Goal: Task Accomplishment & Management: Use online tool/utility

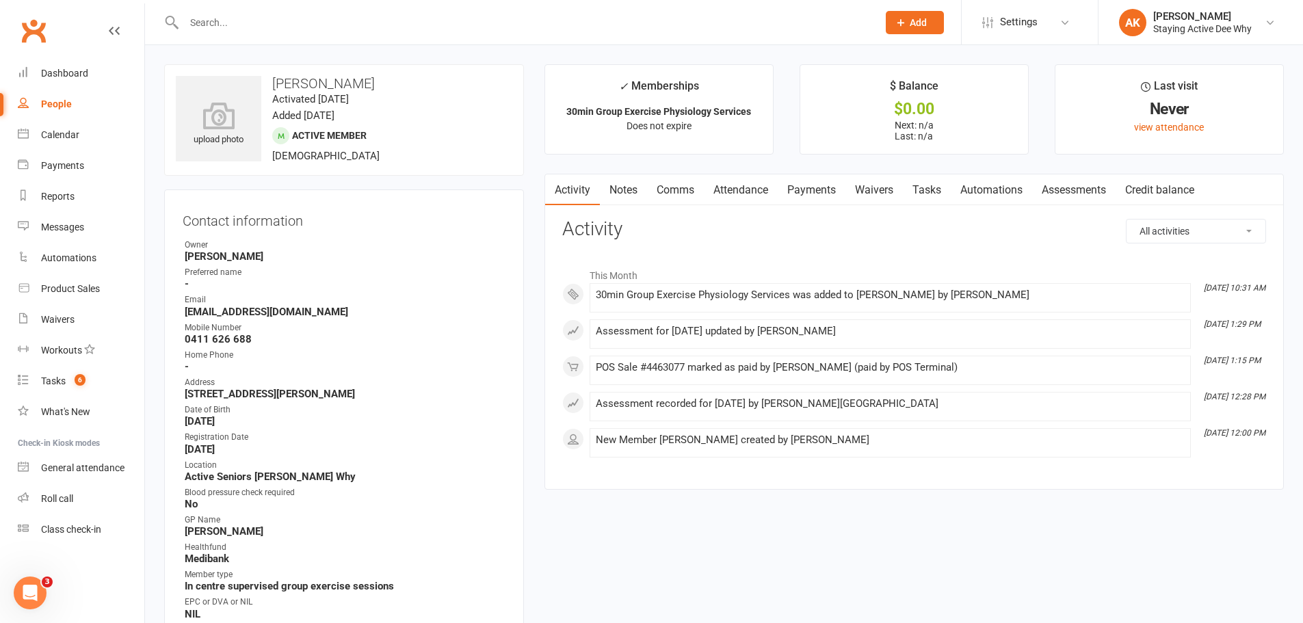
click at [916, 24] on span "Add" at bounding box center [918, 22] width 17 height 11
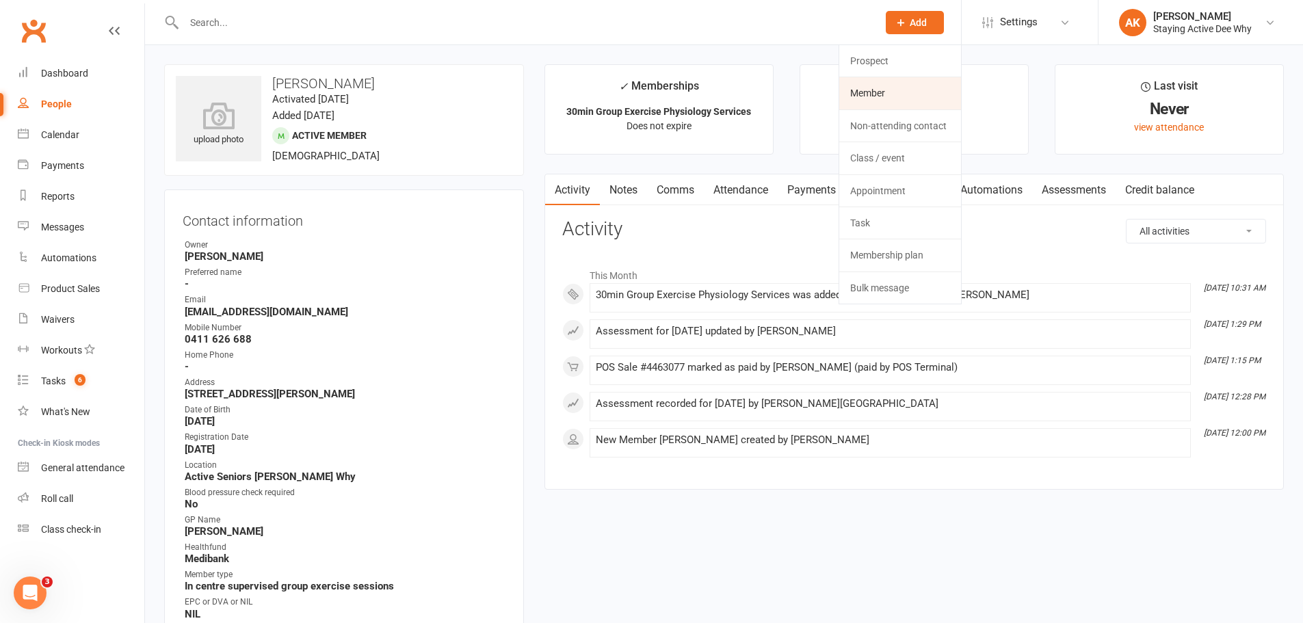
click at [907, 94] on link "Member" at bounding box center [900, 92] width 122 height 31
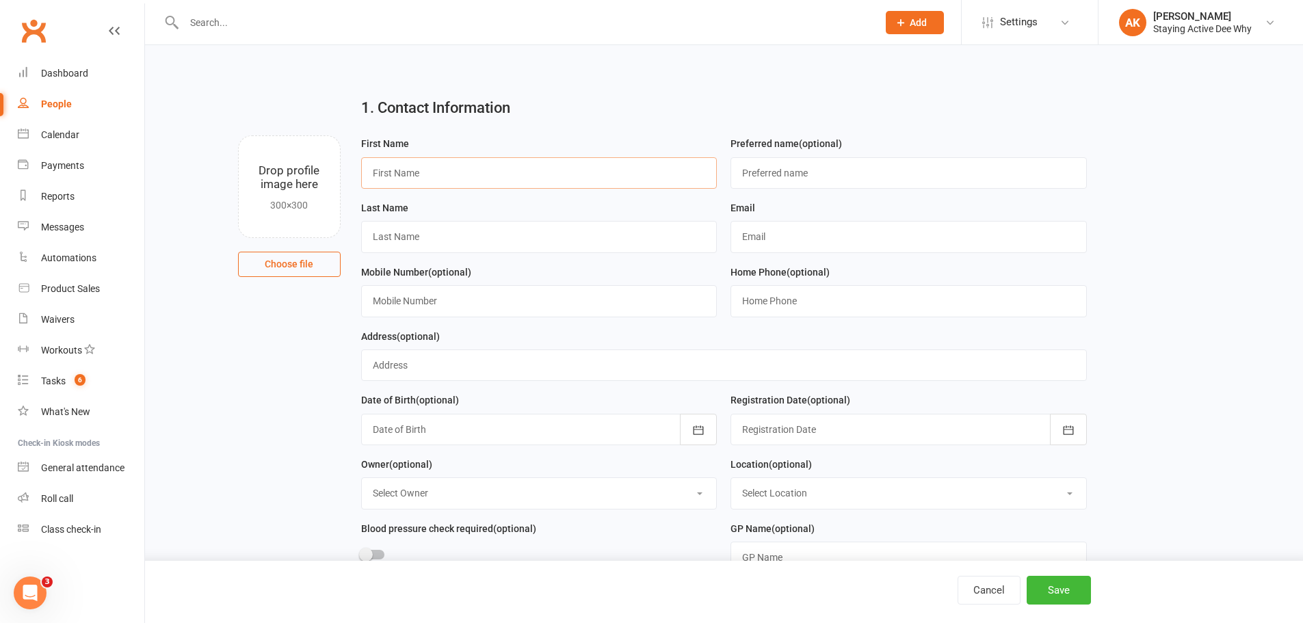
click at [391, 171] on input "text" at bounding box center [539, 172] width 356 height 31
type input "[PERSON_NAME]"
drag, startPoint x: 985, startPoint y: 588, endPoint x: 967, endPoint y: 578, distance: 20.2
click at [984, 586] on button "Cancel" at bounding box center [989, 590] width 63 height 29
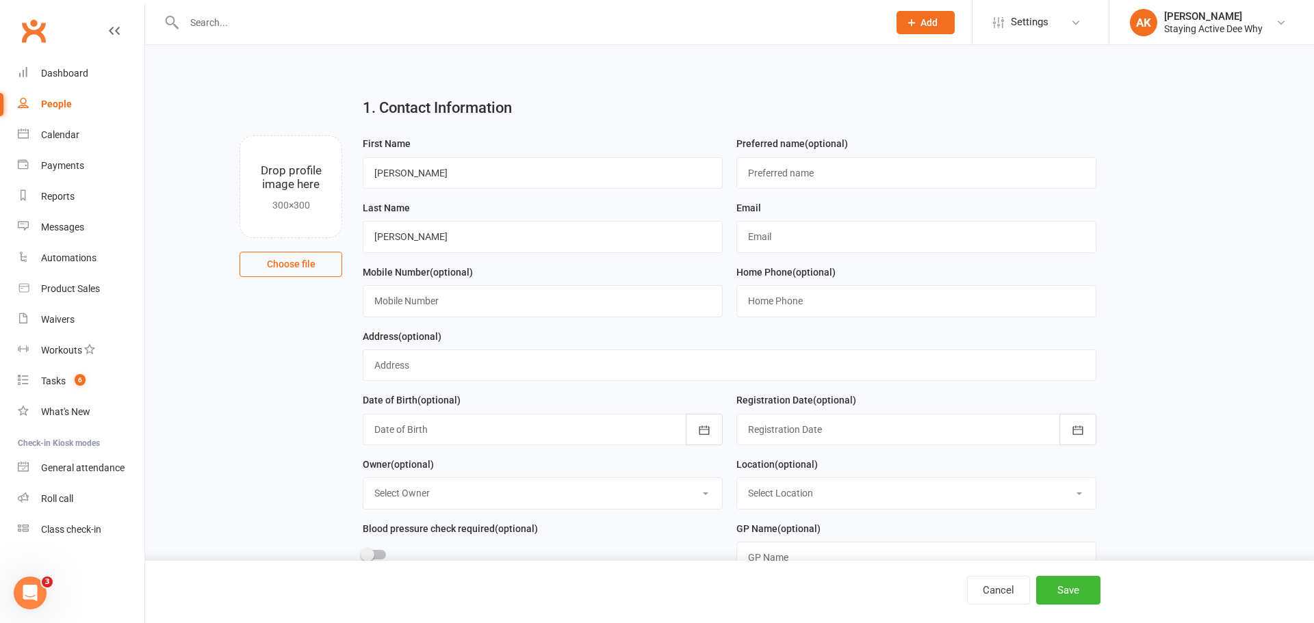
select select "100"
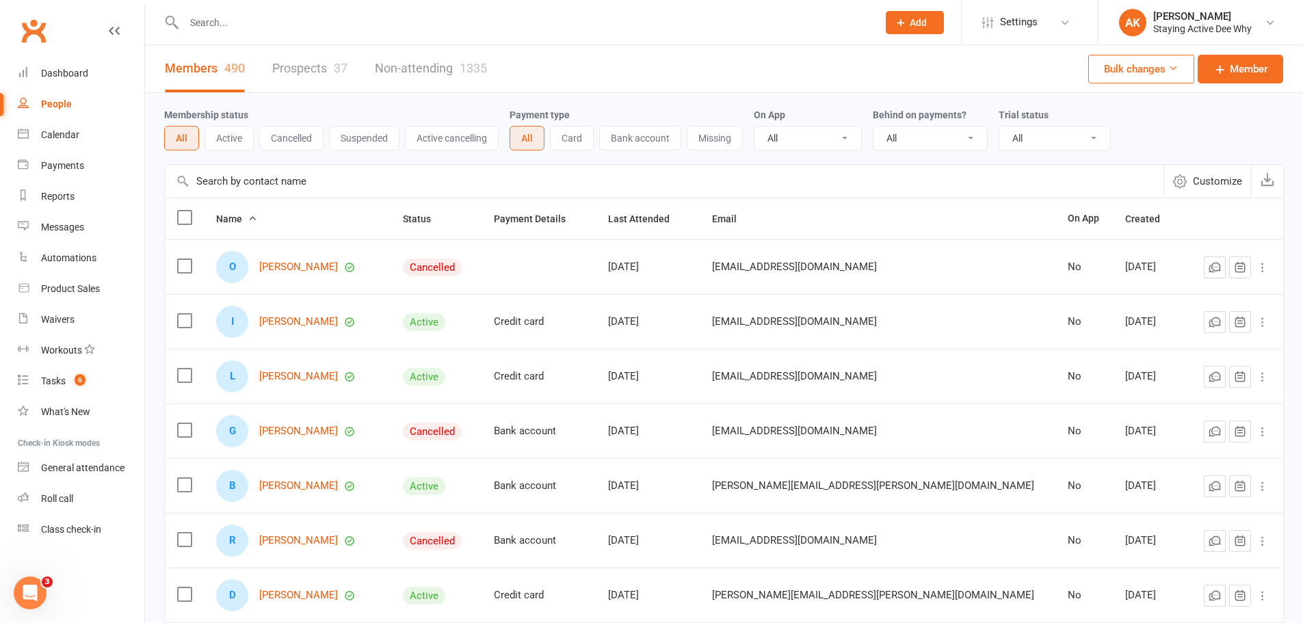
click at [239, 21] on input "text" at bounding box center [524, 22] width 688 height 19
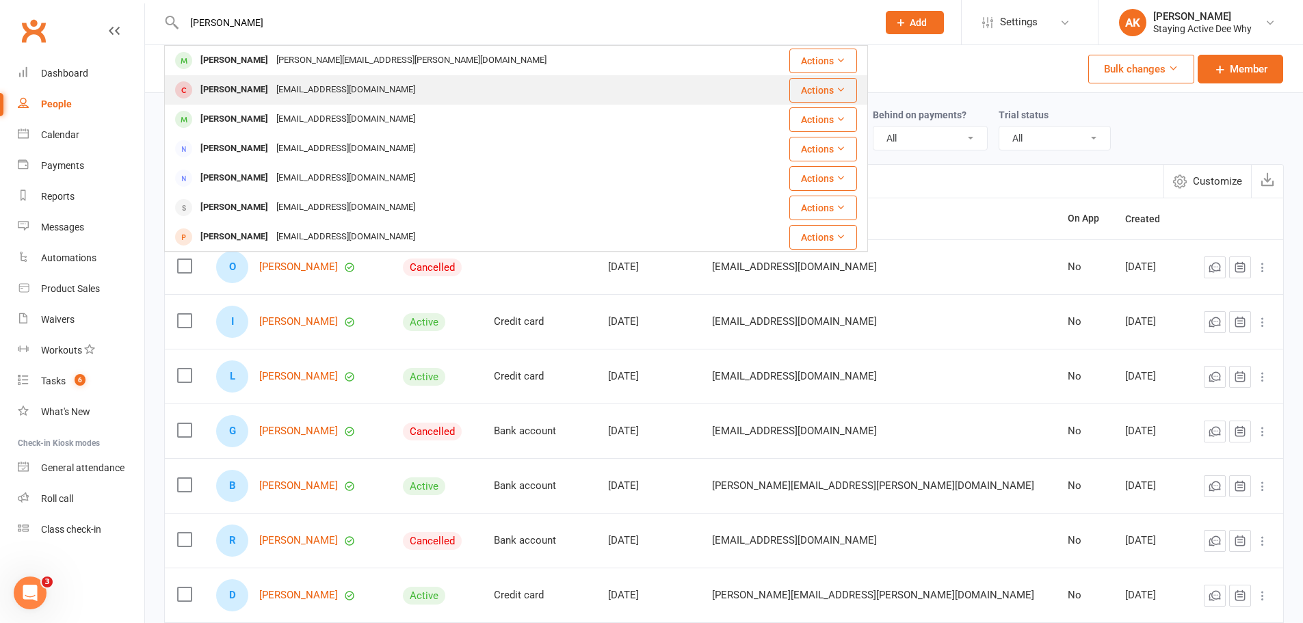
type input "[PERSON_NAME]"
click at [272, 81] on div "[EMAIL_ADDRESS][DOMAIN_NAME]" at bounding box center [345, 90] width 147 height 20
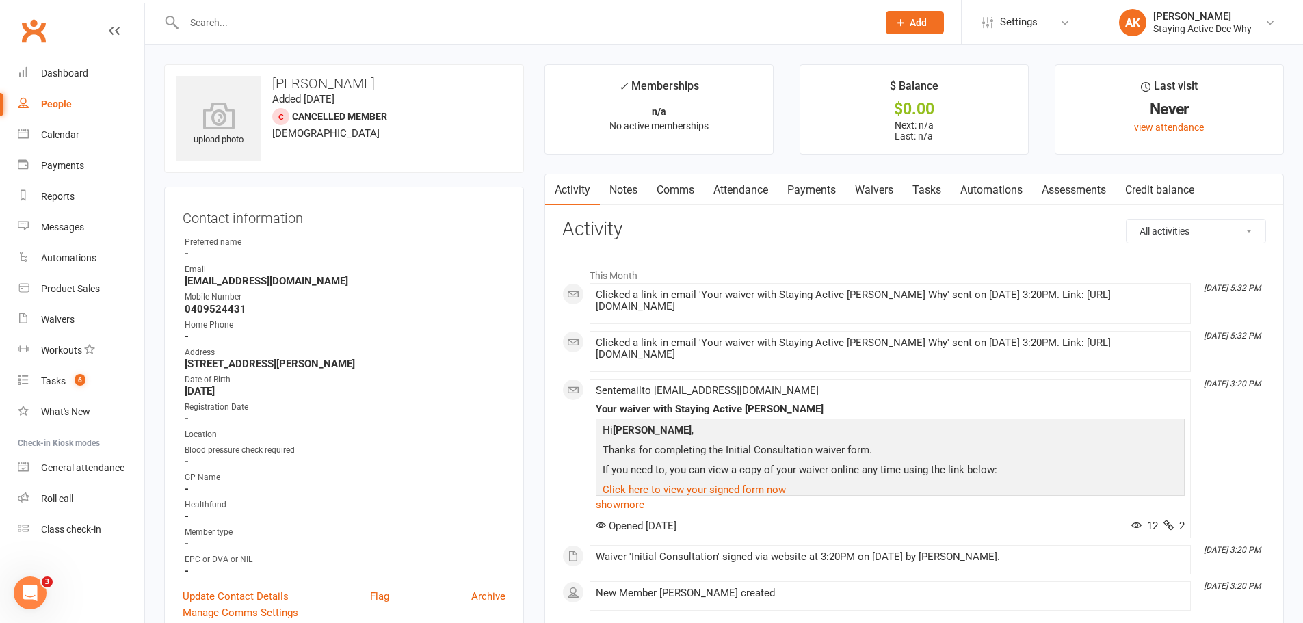
click at [1081, 189] on link "Assessments" at bounding box center [1073, 189] width 83 height 31
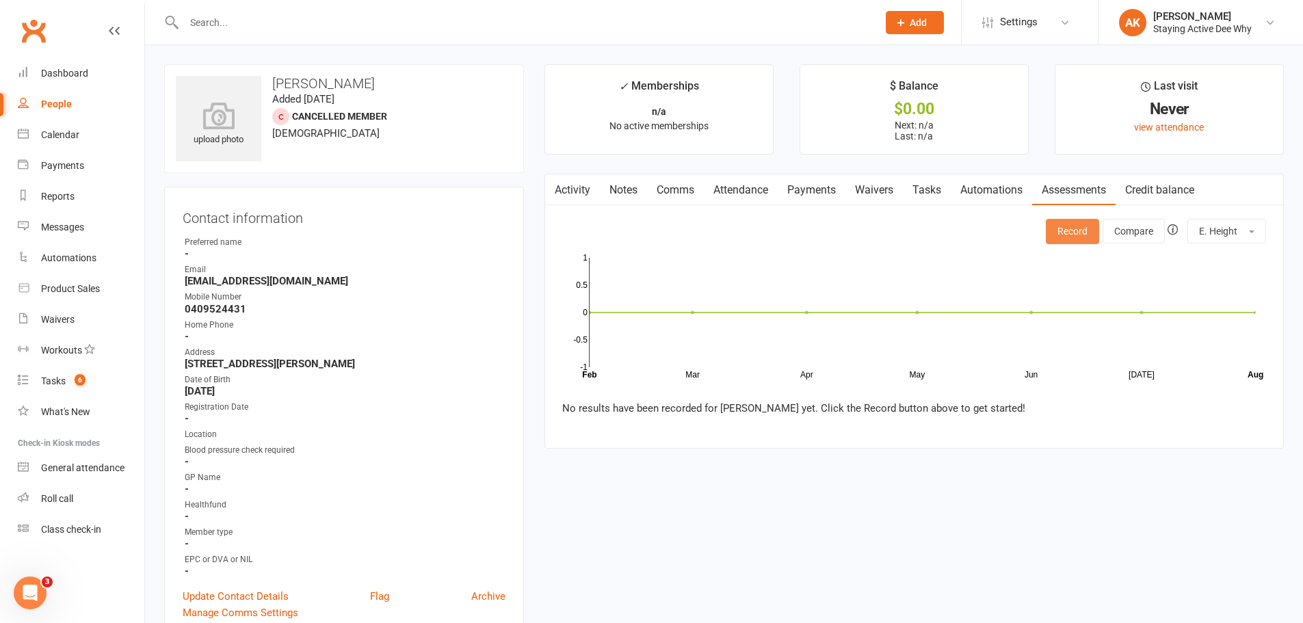
click at [1059, 244] on button "Record" at bounding box center [1072, 231] width 53 height 25
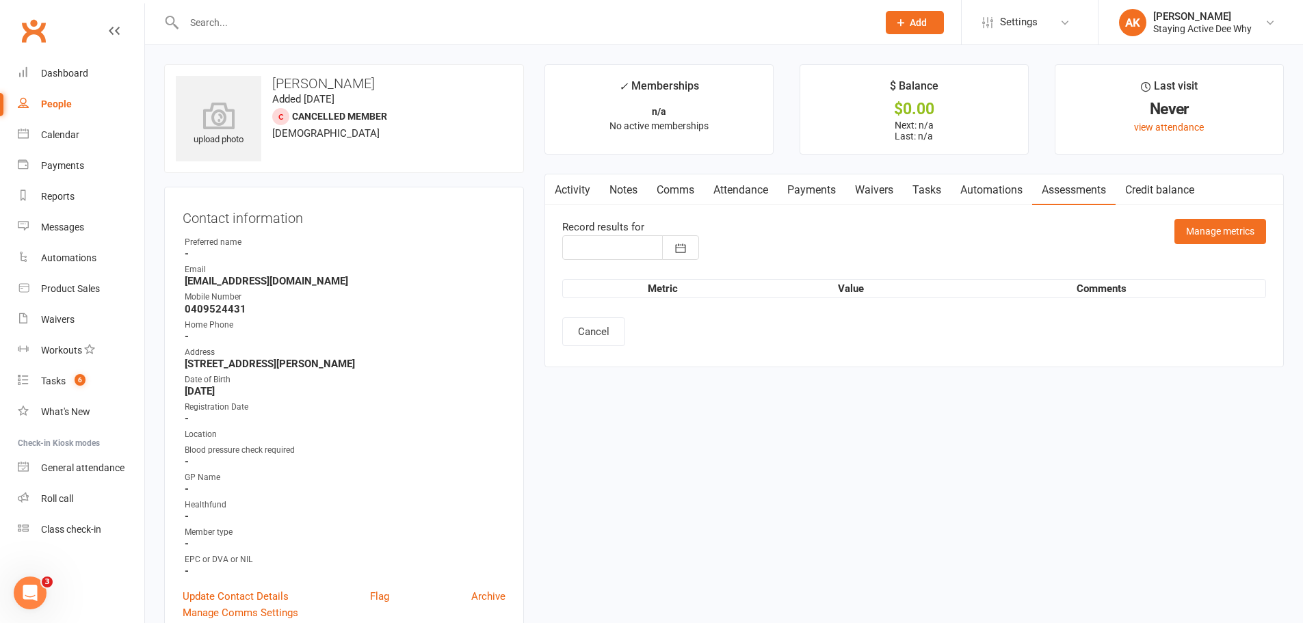
type input "[DATE]"
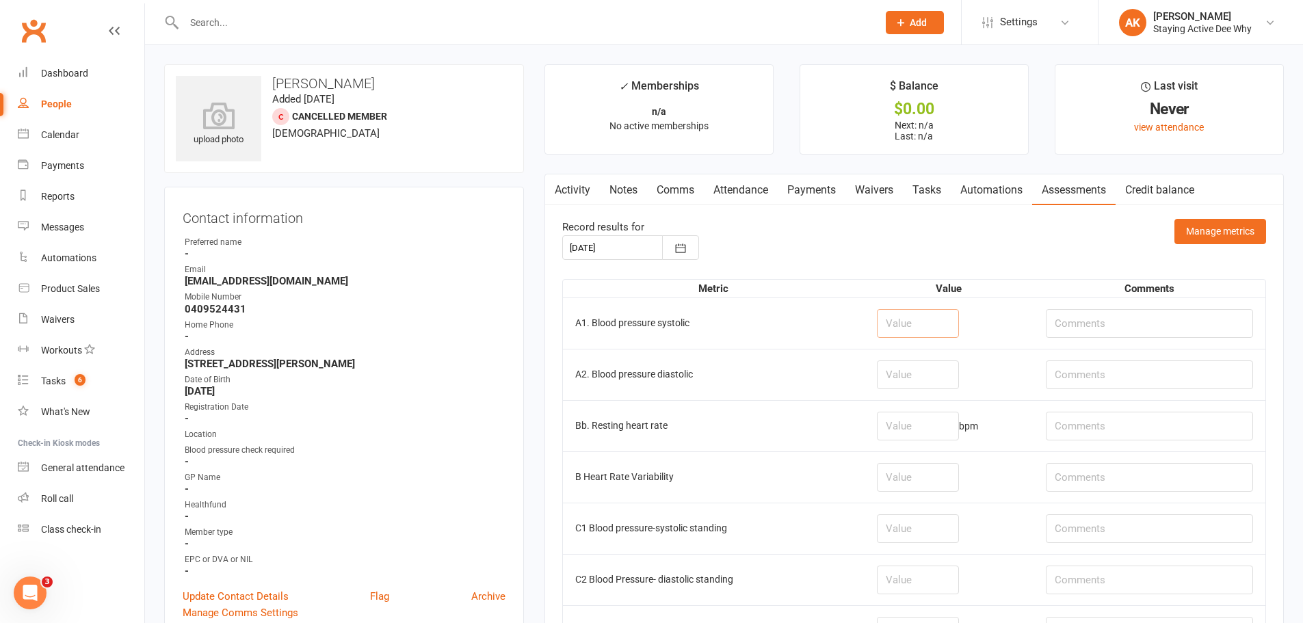
click at [911, 325] on input "number" at bounding box center [918, 323] width 82 height 29
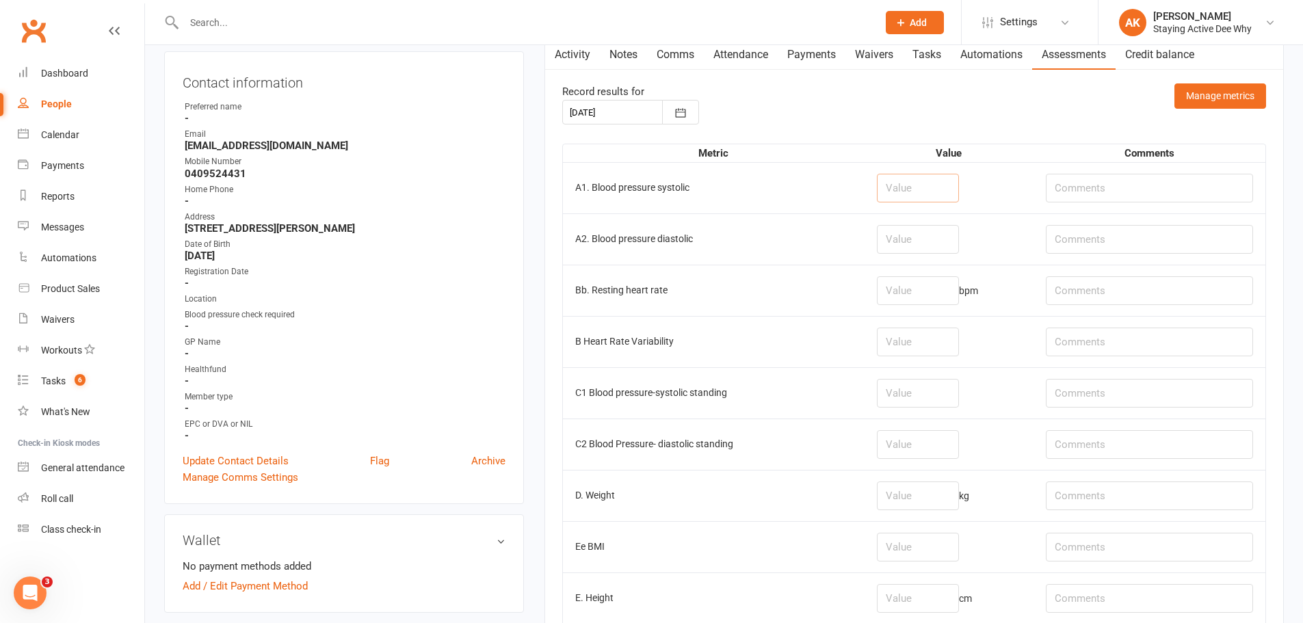
scroll to position [137, 0]
type input "116"
click at [928, 246] on input "number" at bounding box center [918, 238] width 82 height 29
type input "68"
click at [925, 283] on input "number" at bounding box center [918, 289] width 82 height 29
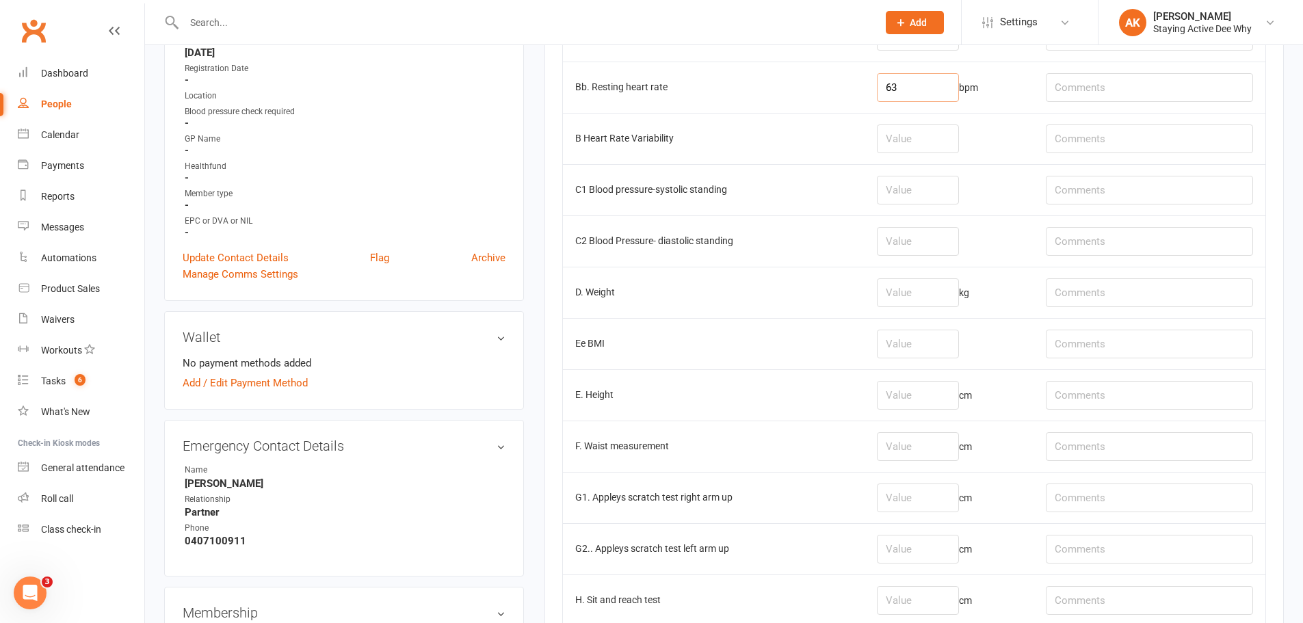
scroll to position [342, 0]
type input "63"
click at [900, 401] on input "number" at bounding box center [918, 392] width 82 height 29
type input "167"
click at [1117, 283] on input "text" at bounding box center [1149, 289] width 207 height 29
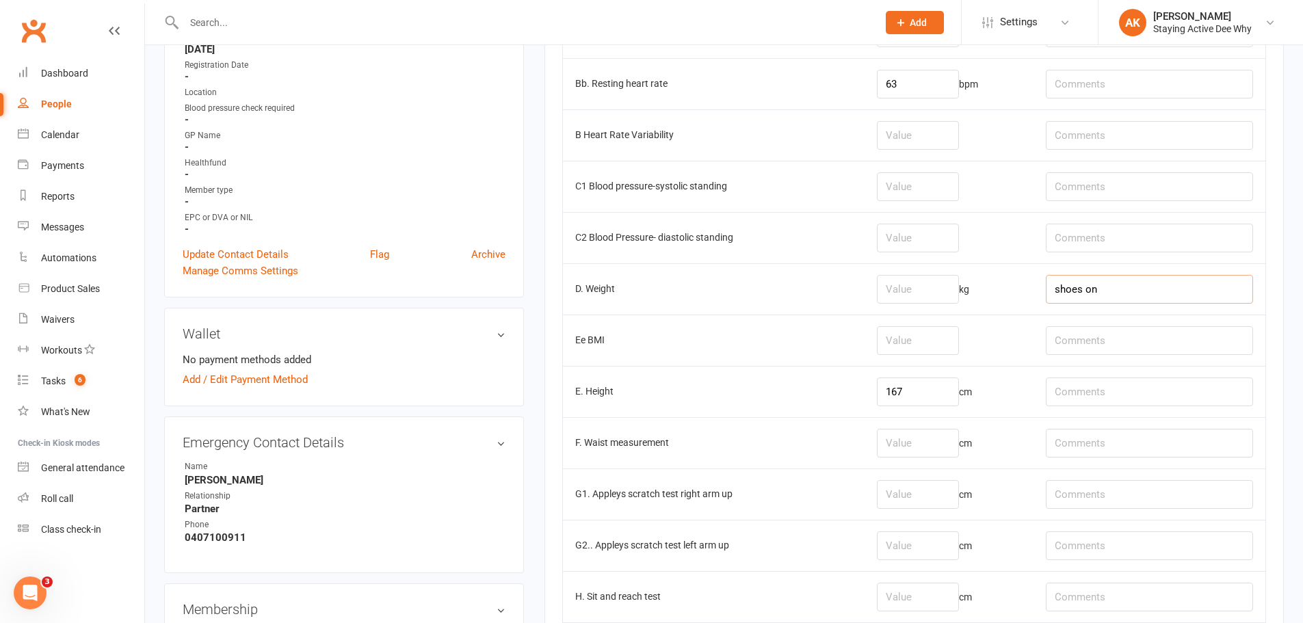
type input "shoes on"
click at [943, 281] on input "number" at bounding box center [918, 289] width 82 height 29
type input "90.6"
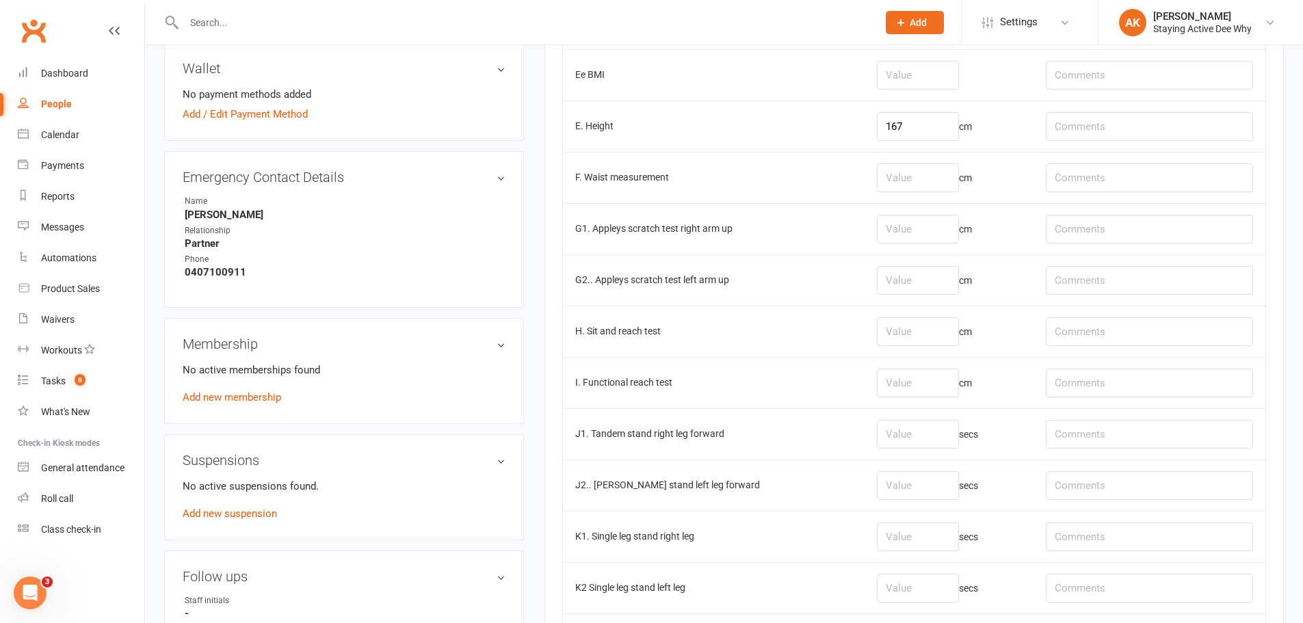
scroll to position [616, 0]
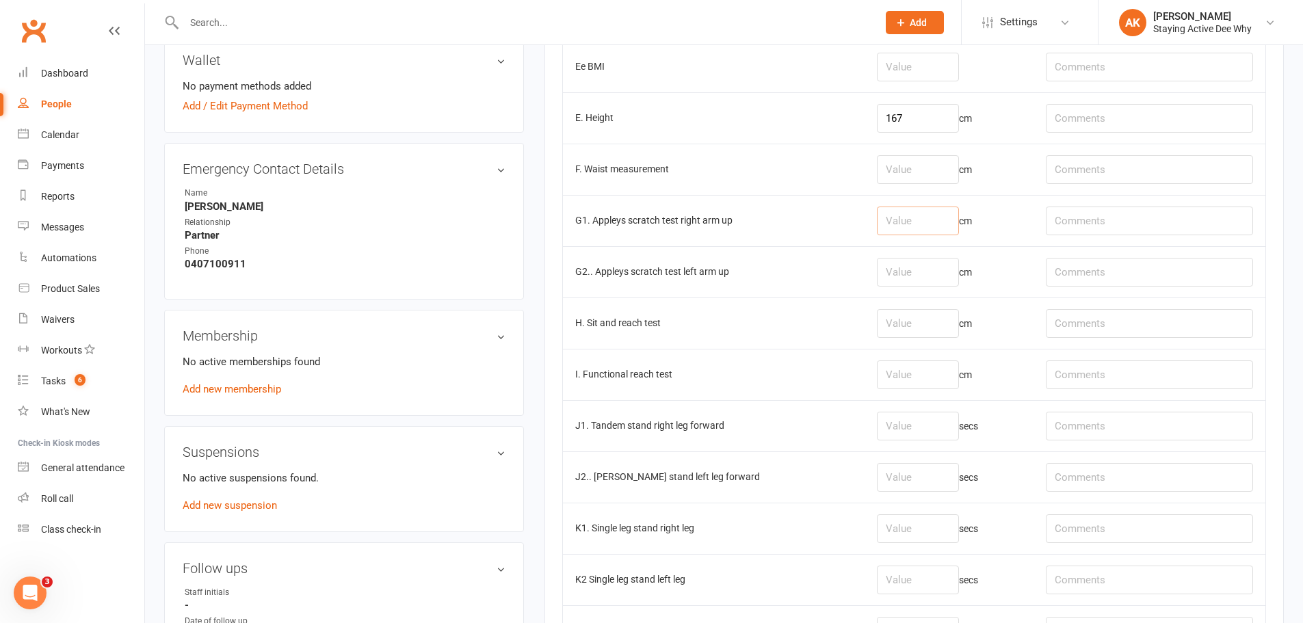
click at [930, 215] on input "number" at bounding box center [918, 221] width 82 height 29
type input "-19"
type input "-20"
click at [916, 336] on input "number" at bounding box center [918, 323] width 82 height 29
type input "-25"
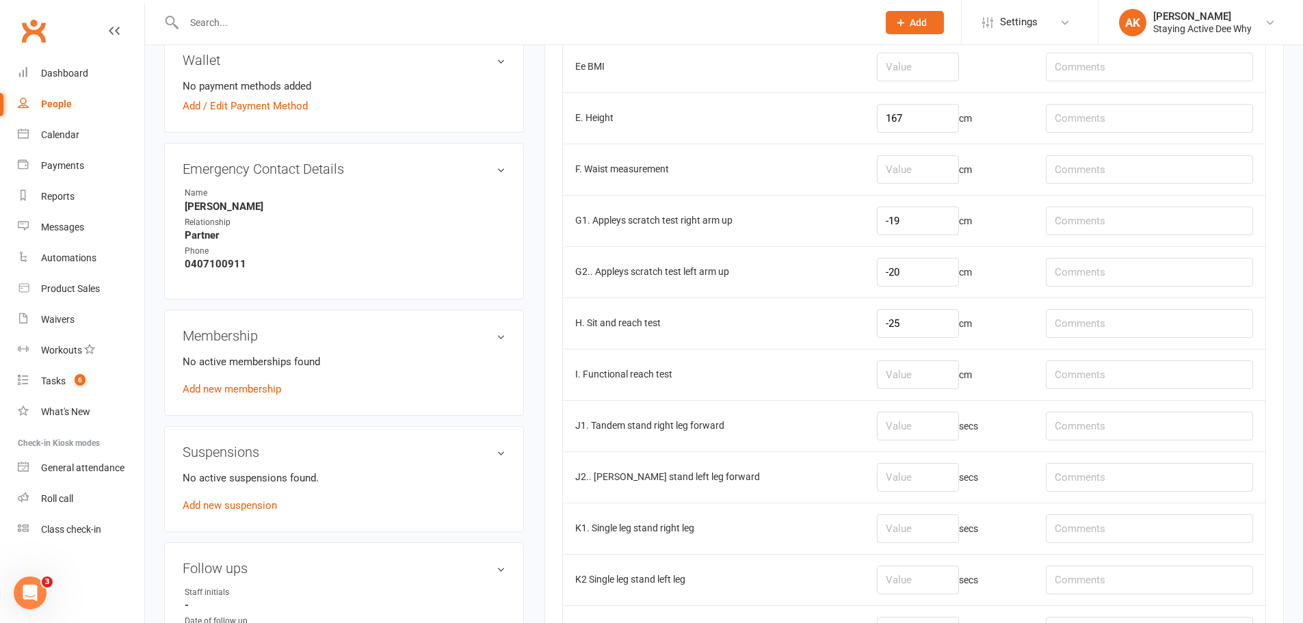
click at [925, 406] on td "secs" at bounding box center [949, 425] width 169 height 51
drag, startPoint x: 925, startPoint y: 408, endPoint x: 930, endPoint y: 417, distance: 9.9
click at [926, 413] on td "secs" at bounding box center [949, 425] width 169 height 51
click at [930, 419] on input "number" at bounding box center [918, 426] width 82 height 29
type input "30"
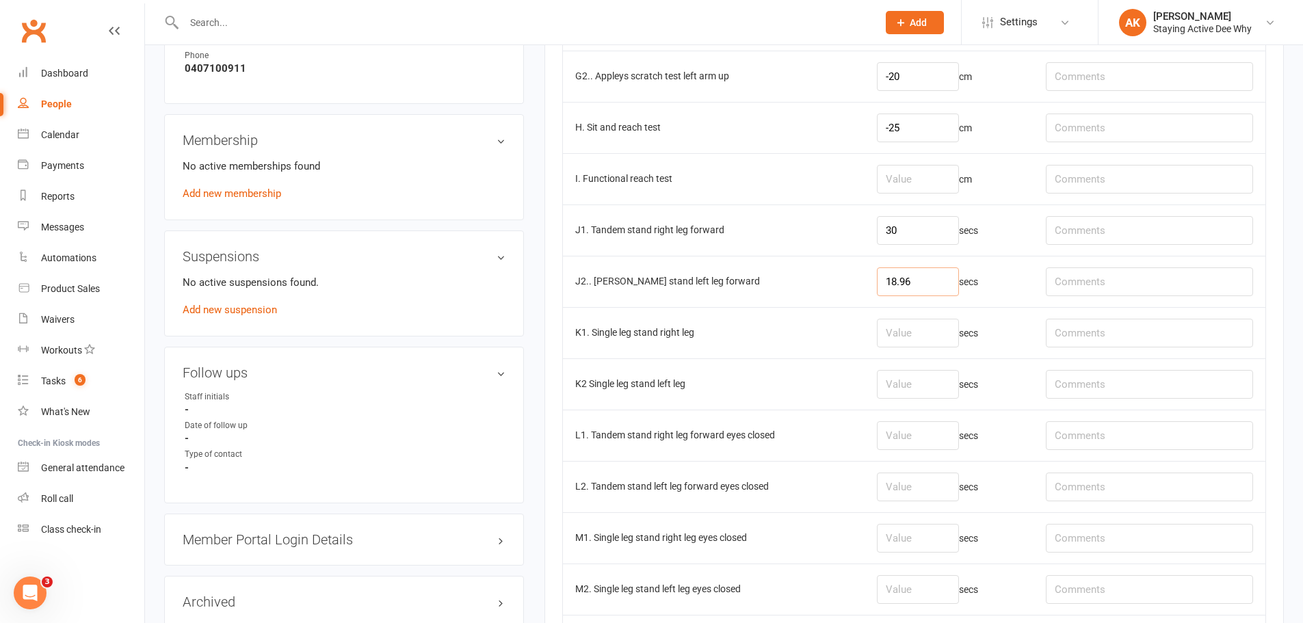
scroll to position [821, 0]
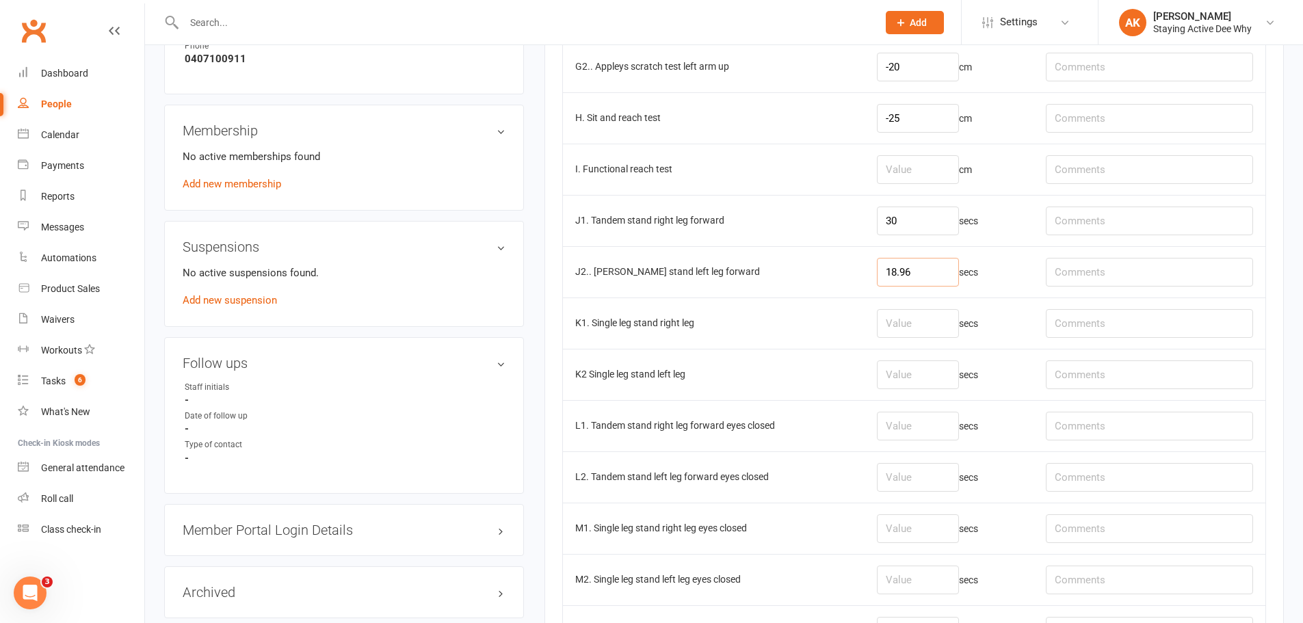
type input "18.96"
click at [942, 321] on input "number" at bounding box center [918, 323] width 82 height 29
type input "6.66"
click at [915, 376] on input "number" at bounding box center [918, 375] width 82 height 29
type input "2.62"
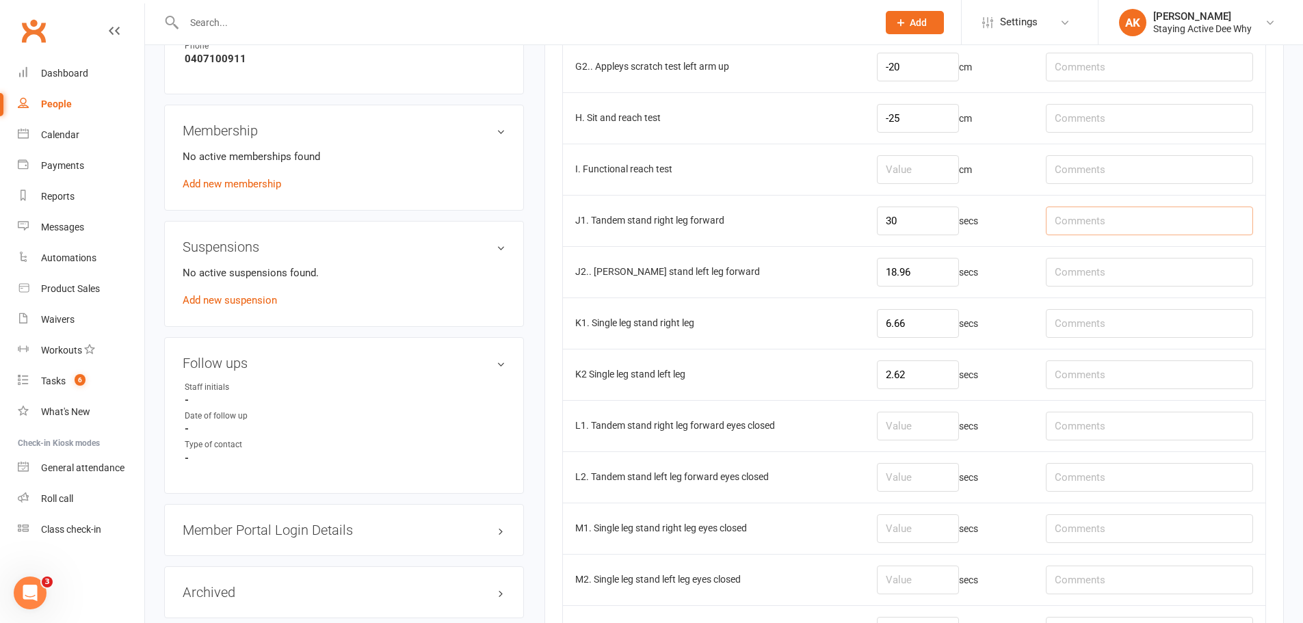
click at [1094, 230] on input "text" at bounding box center [1149, 221] width 207 height 29
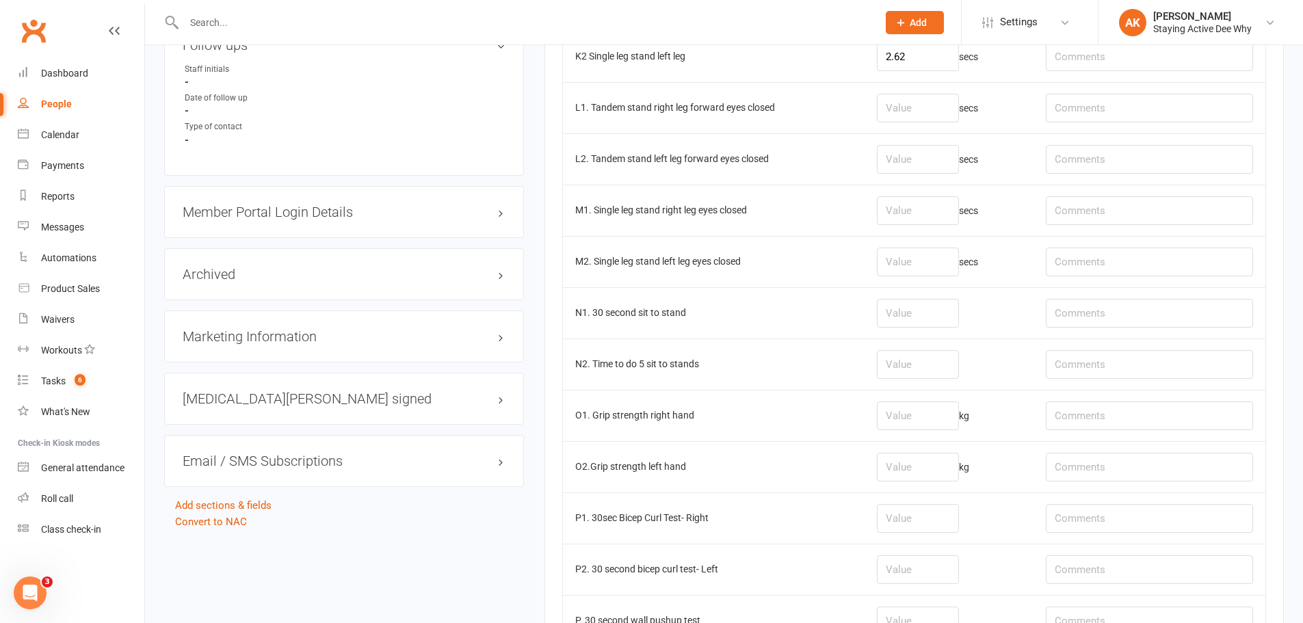
scroll to position [1163, 0]
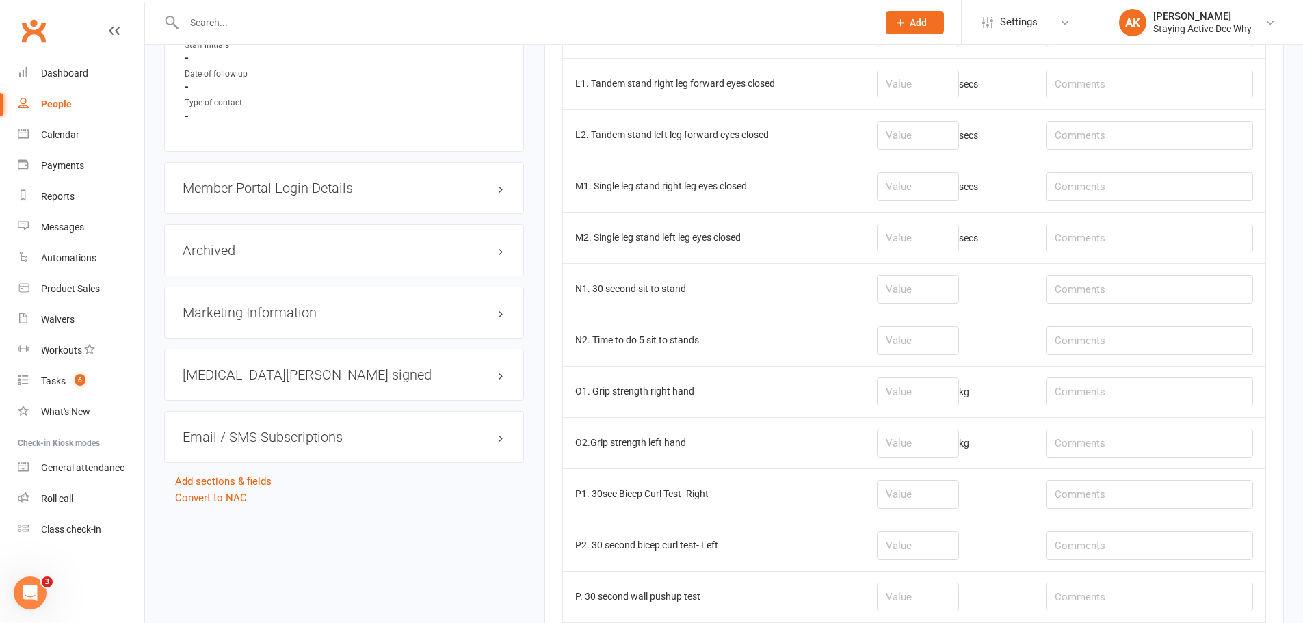
type input "hands not on hips for all tests"
click at [889, 296] on input "number" at bounding box center [918, 289] width 82 height 29
type input "9"
click at [1117, 295] on input "text" at bounding box center [1149, 289] width 207 height 29
type input "knee pain 5-6/10 px"
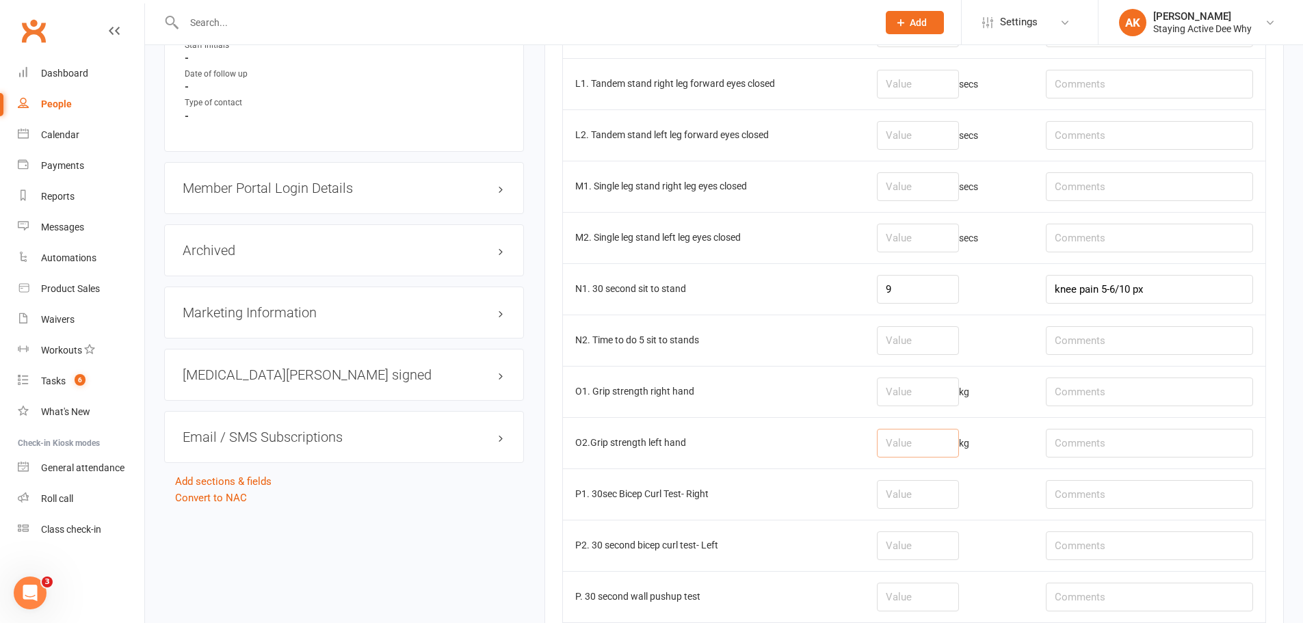
click at [908, 445] on input "number" at bounding box center [918, 443] width 82 height 29
type input "21.2"
drag, startPoint x: 922, startPoint y: 369, endPoint x: 909, endPoint y: 388, distance: 23.2
click at [917, 375] on td "kg" at bounding box center [949, 391] width 169 height 51
click at [905, 394] on input "number" at bounding box center [918, 392] width 82 height 29
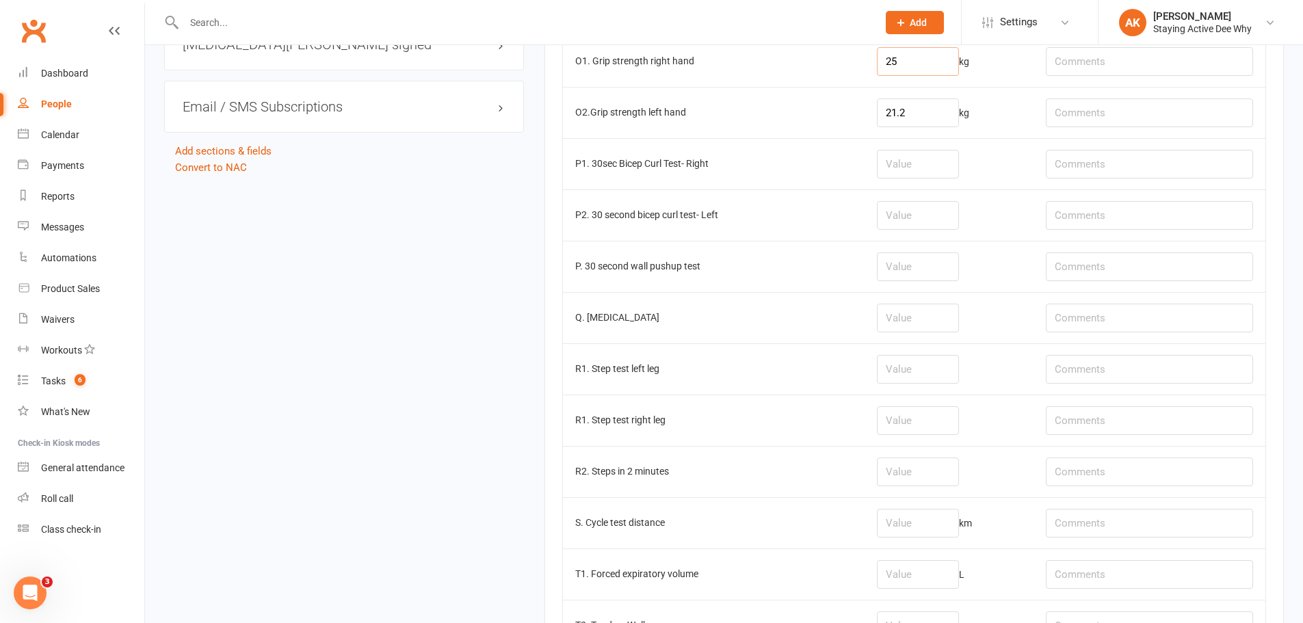
scroll to position [1505, 0]
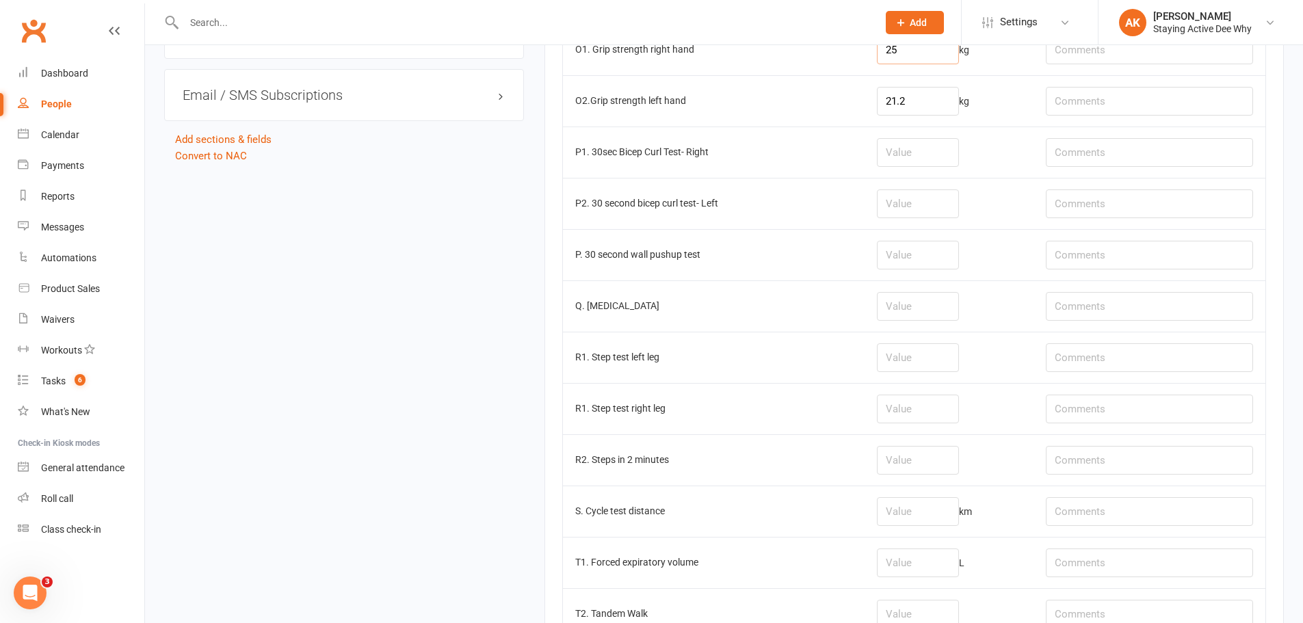
type input "25"
click at [924, 261] on input "number" at bounding box center [918, 255] width 82 height 29
type input "12"
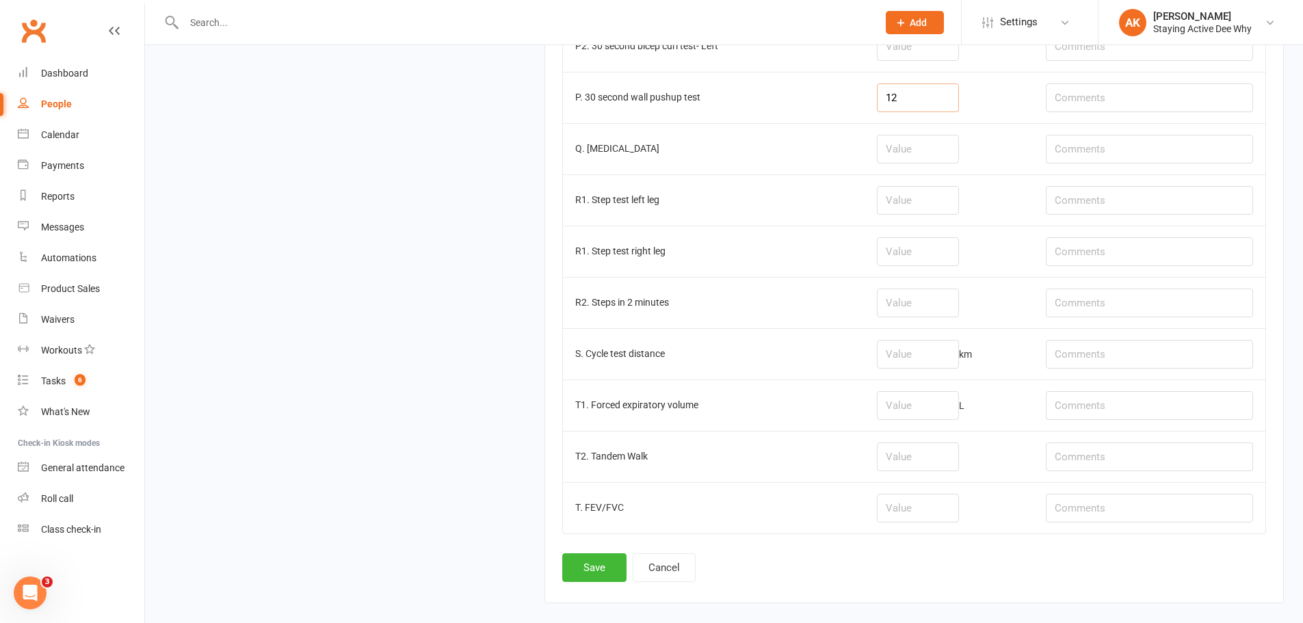
scroll to position [1642, 0]
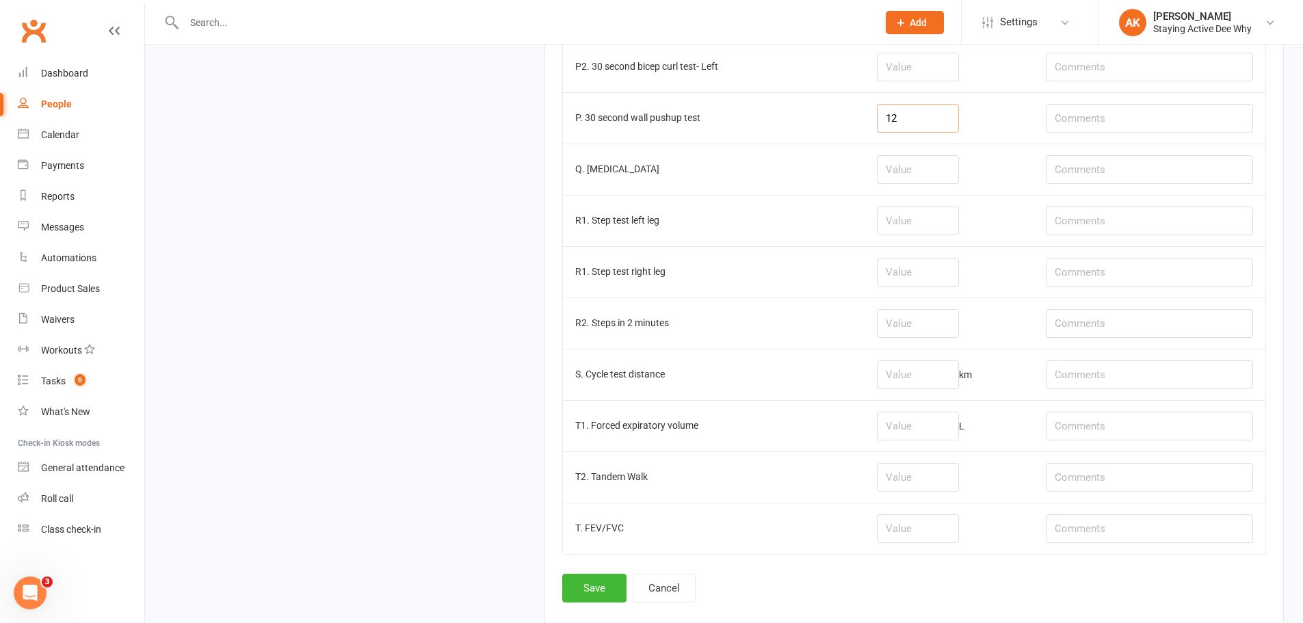
click at [927, 115] on input "12" at bounding box center [918, 118] width 82 height 29
click at [902, 369] on input "number" at bounding box center [918, 375] width 82 height 29
click at [915, 174] on input "number" at bounding box center [918, 169] width 82 height 29
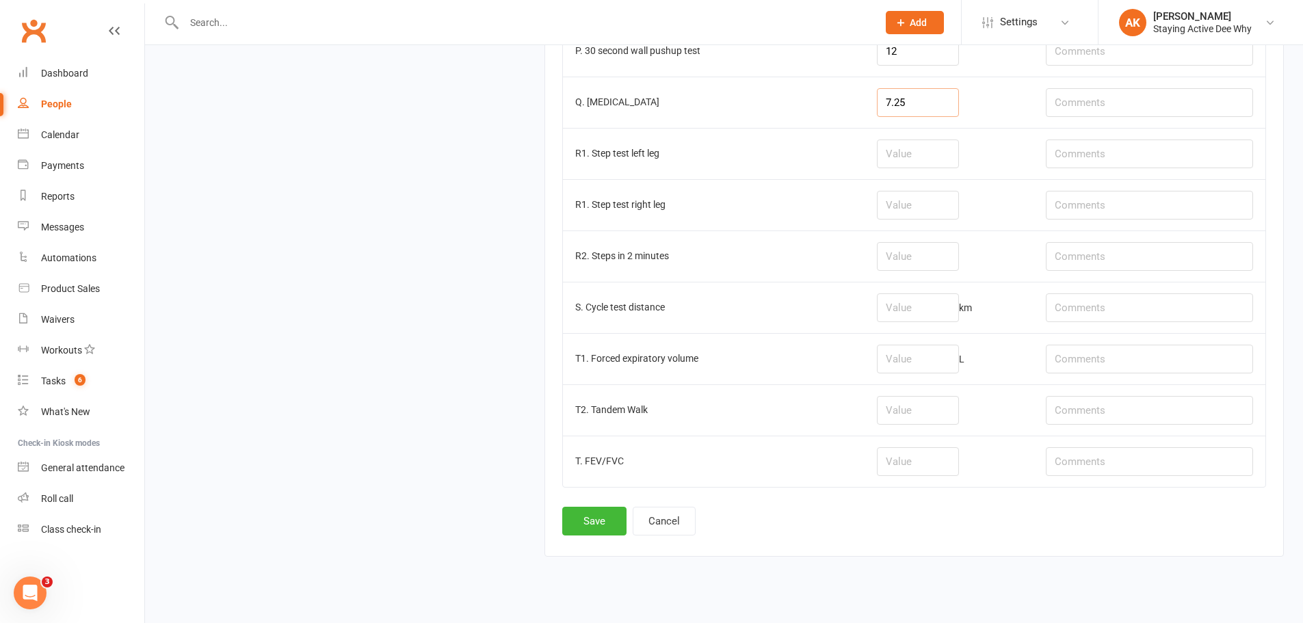
scroll to position [1730, 0]
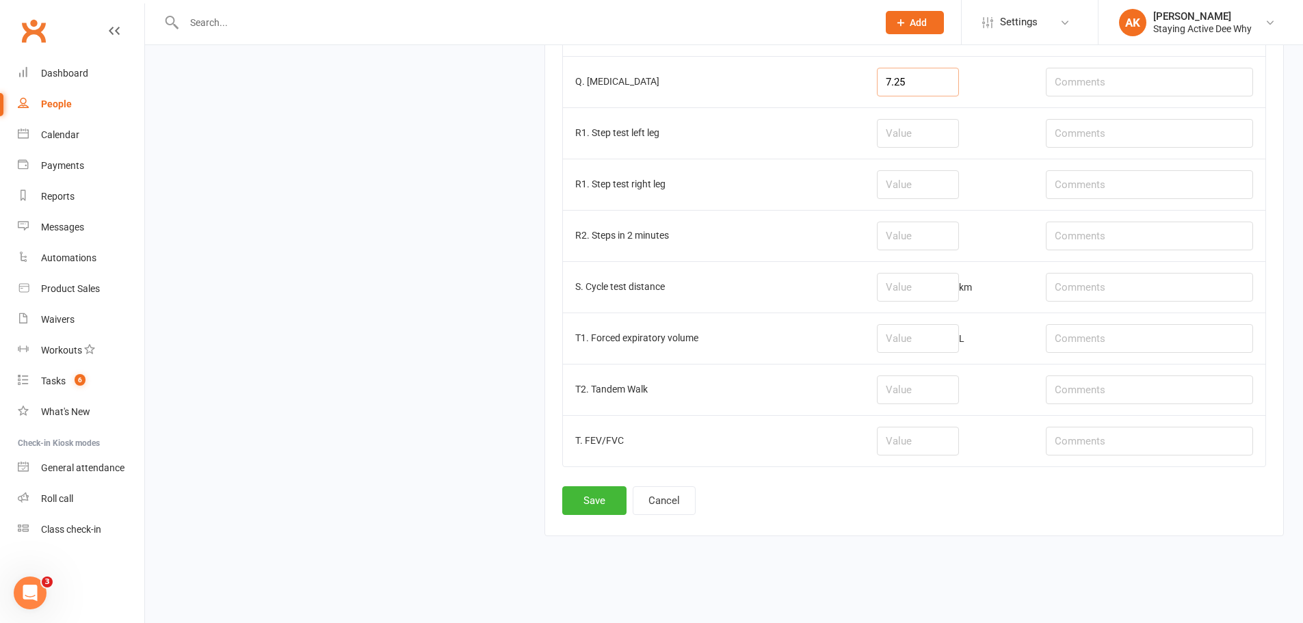
type input "7.25"
click at [887, 289] on input "number" at bounding box center [918, 287] width 82 height 29
type input "0.36"
click at [599, 495] on button "Save" at bounding box center [594, 500] width 64 height 29
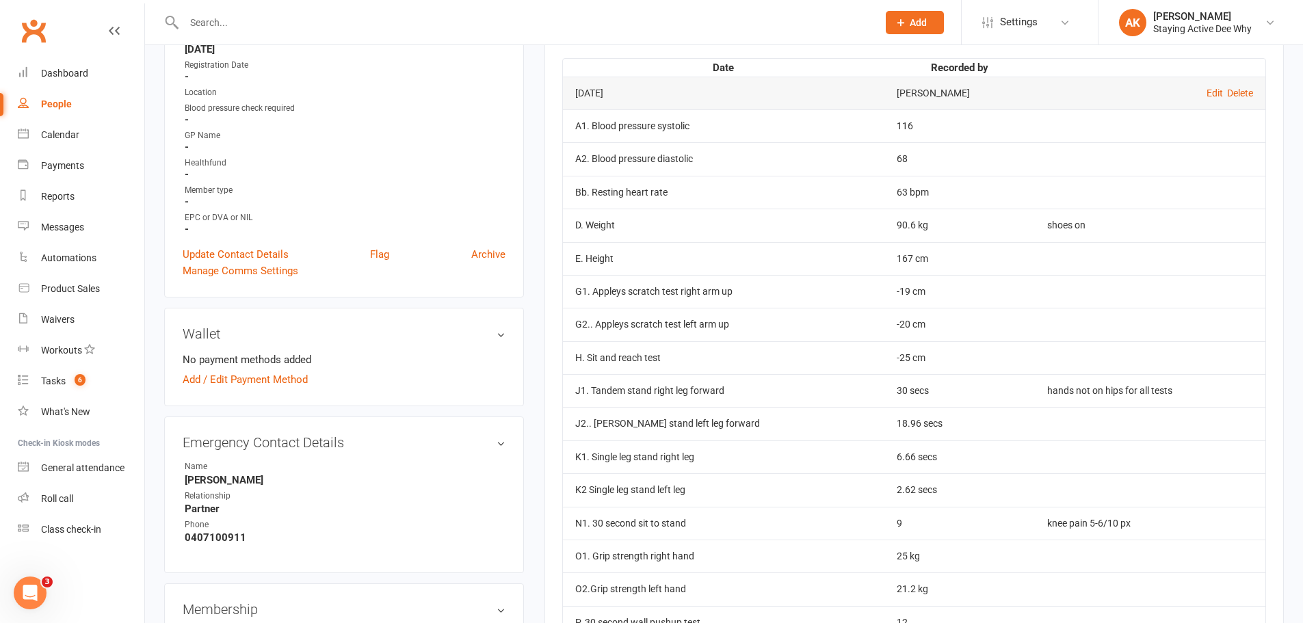
scroll to position [411, 0]
